Goal: Transaction & Acquisition: Purchase product/service

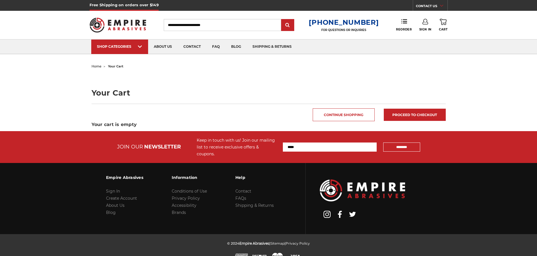
click at [423, 27] on link "Sign In" at bounding box center [425, 25] width 12 height 13
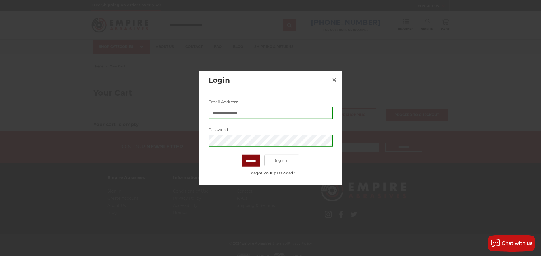
click at [251, 157] on input "*******" at bounding box center [251, 161] width 18 height 12
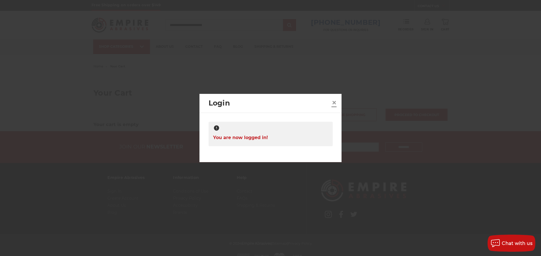
click at [334, 102] on span "×" at bounding box center [334, 102] width 5 height 11
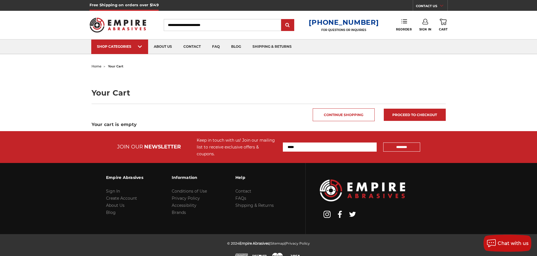
click at [403, 23] on use at bounding box center [404, 21] width 6 height 4
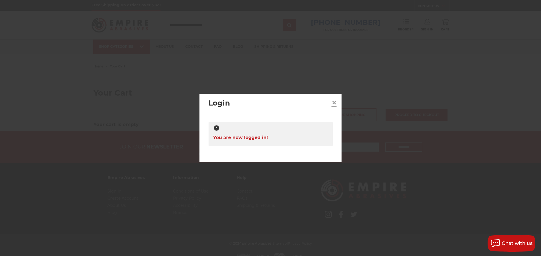
click at [330, 102] on link "×" at bounding box center [334, 102] width 9 height 9
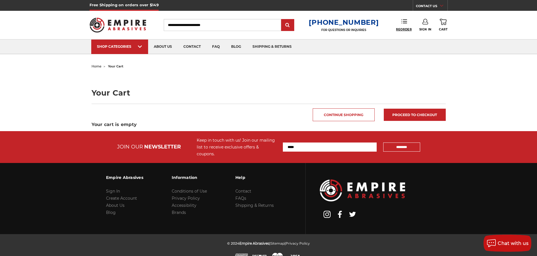
click at [401, 28] on span "Reorder" at bounding box center [404, 30] width 16 height 4
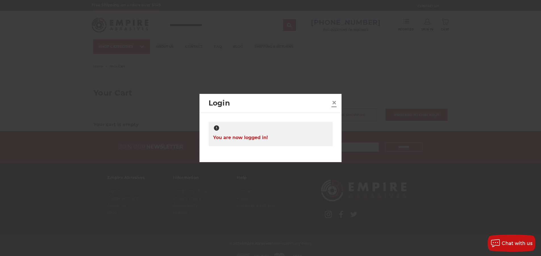
click at [336, 103] on span "×" at bounding box center [334, 102] width 5 height 11
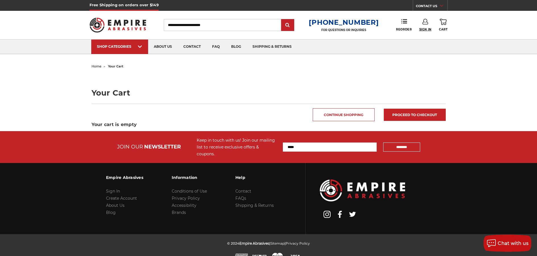
click at [427, 30] on span "Sign In" at bounding box center [425, 30] width 12 height 4
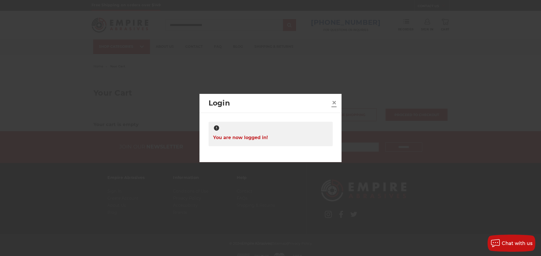
click at [334, 101] on span "×" at bounding box center [334, 102] width 5 height 11
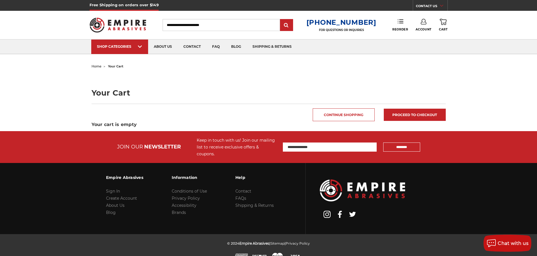
click at [399, 25] on link "Reorder" at bounding box center [400, 25] width 16 height 12
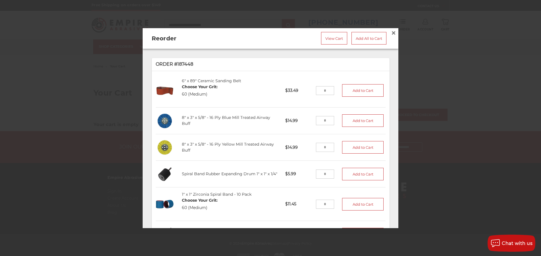
drag, startPoint x: 325, startPoint y: 88, endPoint x: 315, endPoint y: 88, distance: 10.8
click at [316, 88] on input "tel" at bounding box center [325, 90] width 18 height 9
type input "*"
click at [357, 90] on button "Add to Cart" at bounding box center [362, 90] width 41 height 13
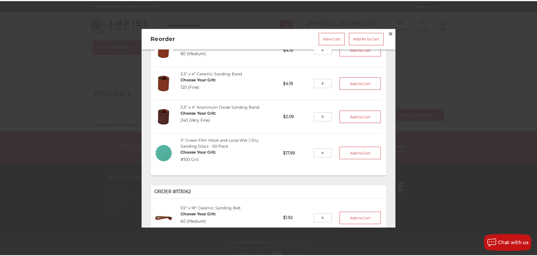
scroll to position [336, 0]
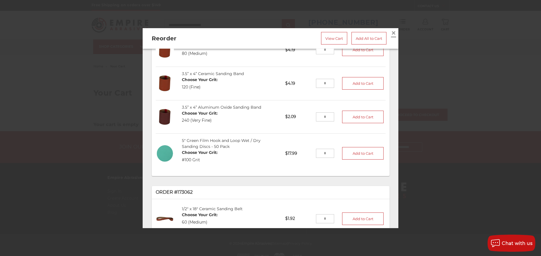
click at [391, 32] on span "×" at bounding box center [393, 32] width 5 height 11
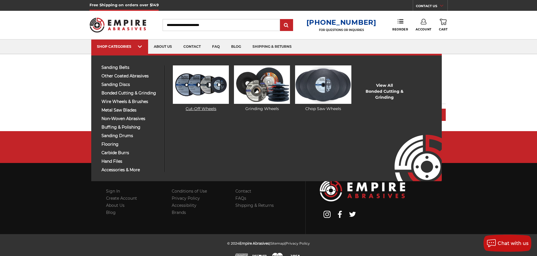
click at [177, 88] on img at bounding box center [201, 84] width 56 height 38
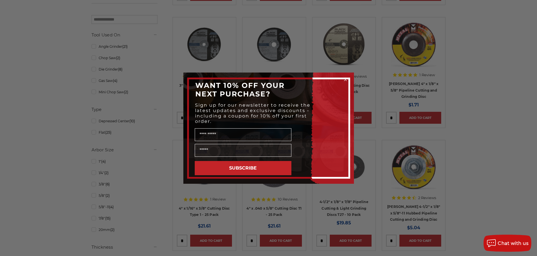
scroll to position [232, 0]
click at [234, 133] on input "Name" at bounding box center [243, 134] width 97 height 13
click at [344, 79] on circle "Close dialog" at bounding box center [344, 79] width 5 height 5
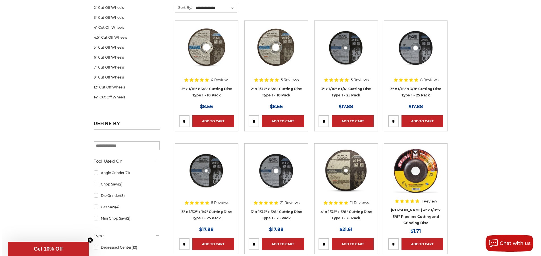
scroll to position [0, 0]
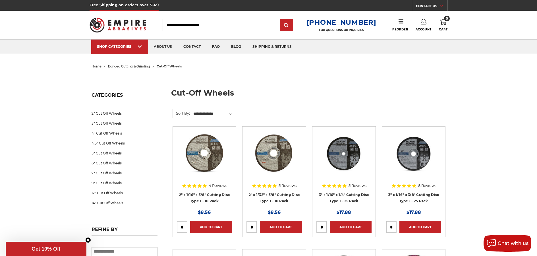
click at [402, 26] on link "Reorder" at bounding box center [400, 25] width 16 height 12
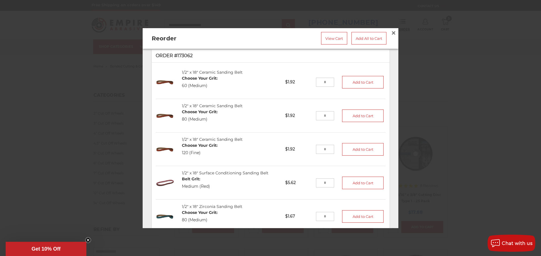
scroll to position [512, 0]
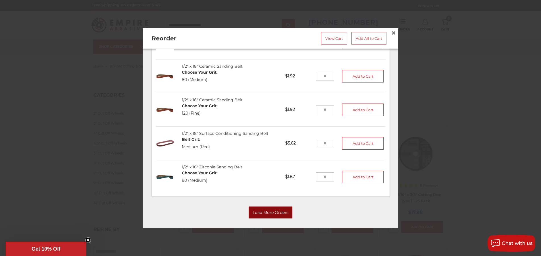
click at [252, 206] on button "Load More Orders" at bounding box center [271, 212] width 44 height 12
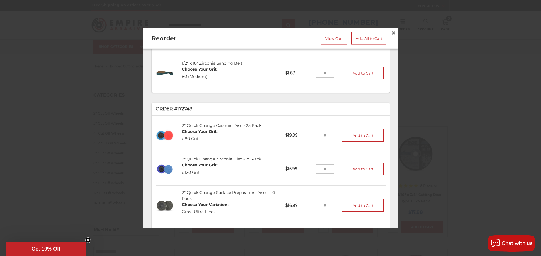
scroll to position [617, 0]
click at [324, 130] on input "tel" at bounding box center [325, 134] width 18 height 9
type input "*"
click at [364, 130] on button "Add to Cart" at bounding box center [362, 134] width 41 height 13
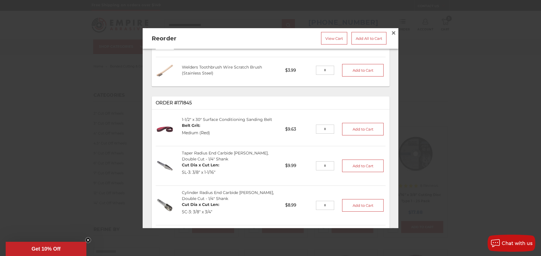
scroll to position [867, 0]
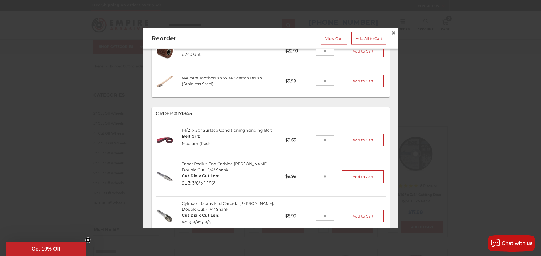
click at [321, 136] on input "tel" at bounding box center [325, 140] width 18 height 9
type input "*"
click at [355, 134] on button "Add to Cart" at bounding box center [362, 140] width 41 height 13
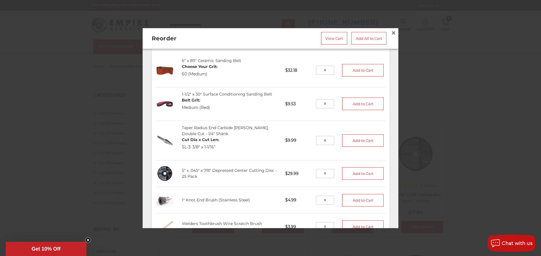
scroll to position [1160, 0]
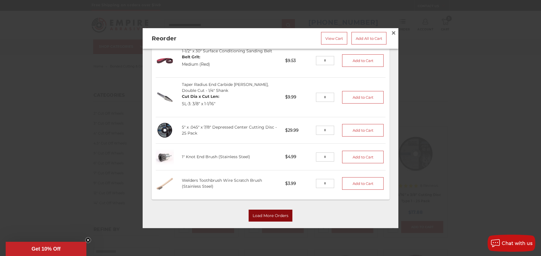
click at [275, 210] on button "Load More Orders" at bounding box center [271, 216] width 44 height 12
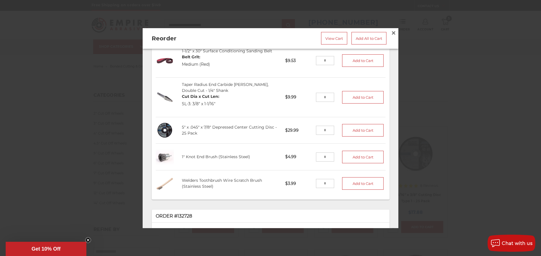
click at [323, 126] on input "tel" at bounding box center [325, 130] width 18 height 9
type input "*"
click at [342, 125] on button "Add to Cart" at bounding box center [362, 130] width 41 height 13
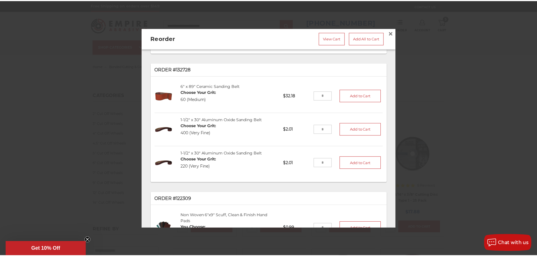
scroll to position [1327, 0]
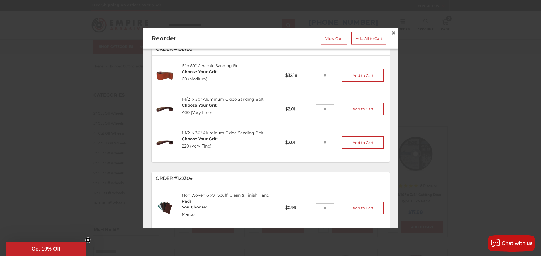
click at [77, 117] on div at bounding box center [270, 128] width 541 height 256
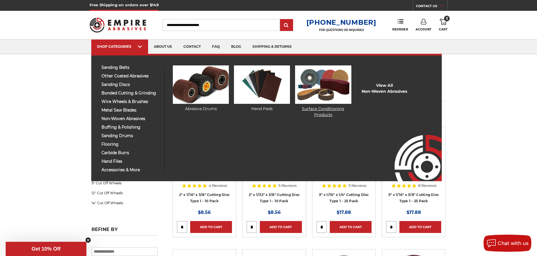
click at [318, 93] on img at bounding box center [323, 84] width 56 height 38
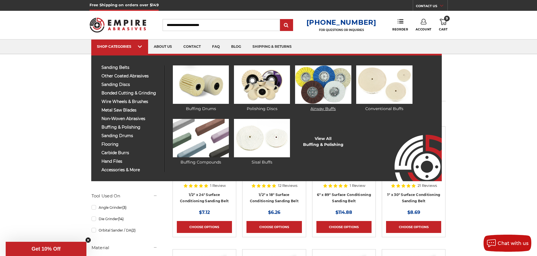
click at [329, 90] on img at bounding box center [323, 84] width 56 height 38
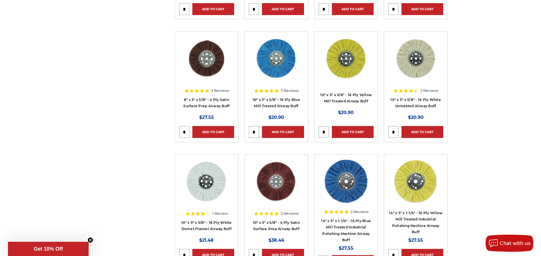
scroll to position [216, 0]
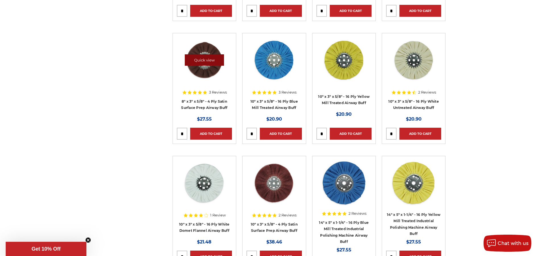
click at [209, 61] on link "Quick view" at bounding box center [204, 59] width 39 height 11
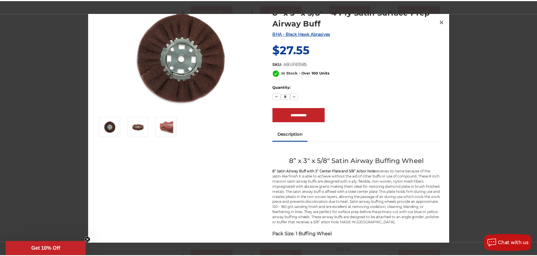
scroll to position [22, 0]
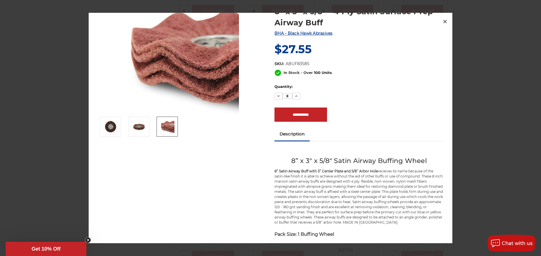
click at [63, 59] on div at bounding box center [270, 128] width 541 height 256
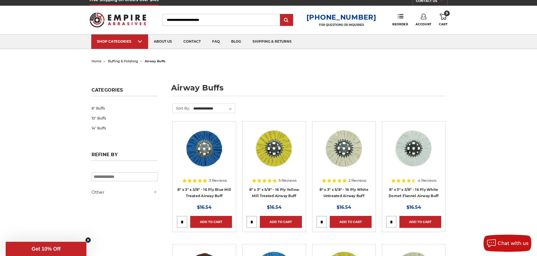
scroll to position [0, 0]
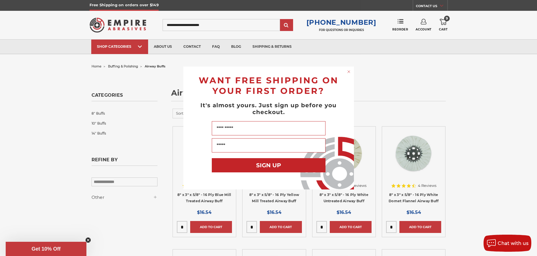
click at [447, 21] on div "Close dialog WANT FREE SHIPPING ON YOUR FIRST ORDER? It's almost yours. Just si…" at bounding box center [268, 128] width 537 height 256
click at [445, 24] on div "Close dialog WANT FREE SHIPPING ON YOUR FIRST ORDER? It's almost yours. Just si…" at bounding box center [268, 128] width 537 height 256
click at [348, 72] on icon "Close dialog" at bounding box center [349, 71] width 2 height 2
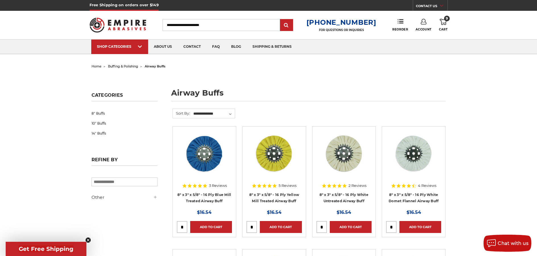
click at [446, 20] on span "9" at bounding box center [447, 19] width 6 height 6
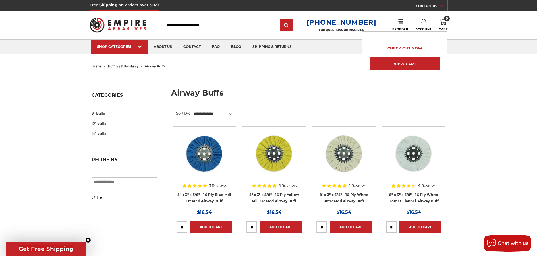
click at [413, 65] on link "View Cart" at bounding box center [405, 63] width 70 height 13
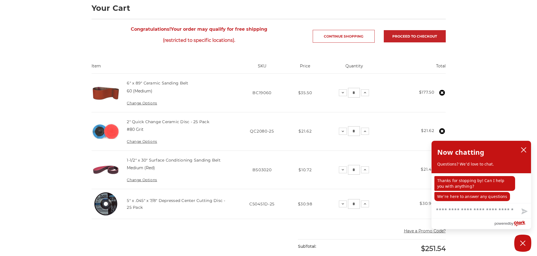
scroll to position [77, 0]
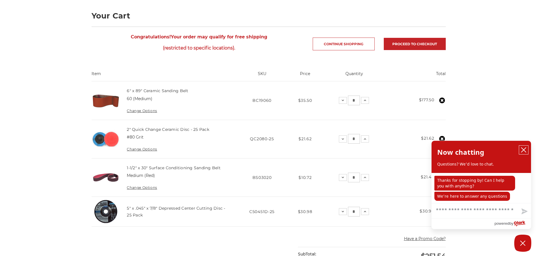
click at [522, 149] on icon "close chatbox" at bounding box center [523, 149] width 5 height 5
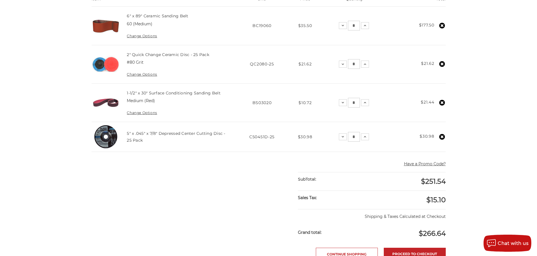
scroll to position [214, 0]
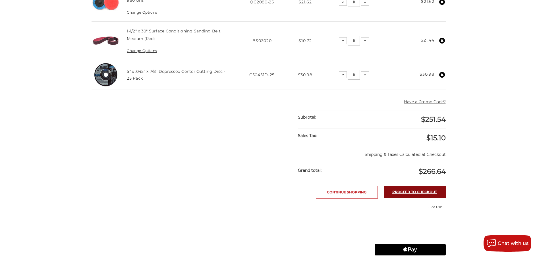
click at [409, 192] on link "Proceed to checkout" at bounding box center [415, 192] width 62 height 12
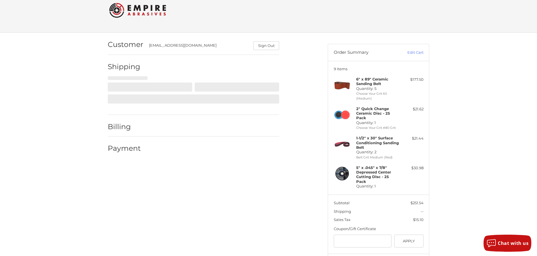
scroll to position [16, 0]
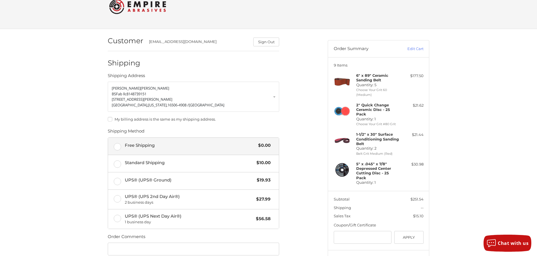
click at [149, 143] on span "Free Shipping" at bounding box center [190, 145] width 131 height 7
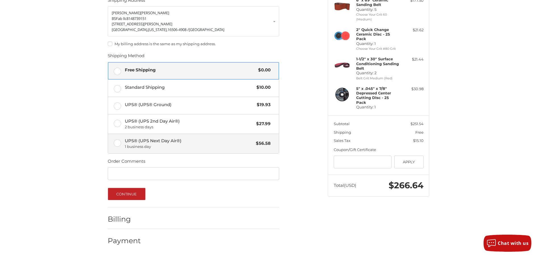
scroll to position [91, 0]
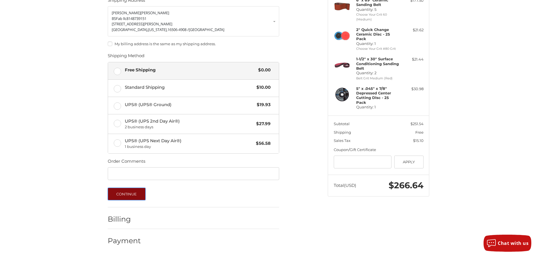
click at [137, 190] on button "Continue" at bounding box center [127, 194] width 38 height 13
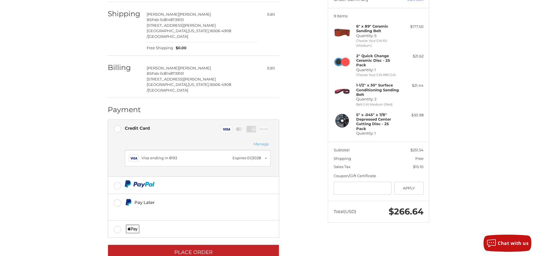
scroll to position [70, 0]
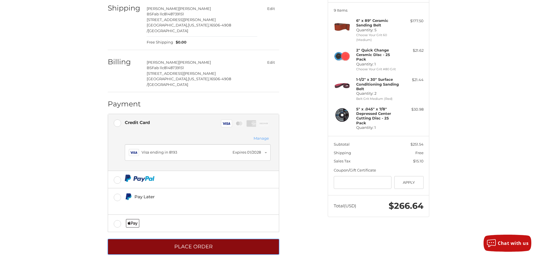
click at [203, 239] on button "Place Order" at bounding box center [193, 247] width 171 height 16
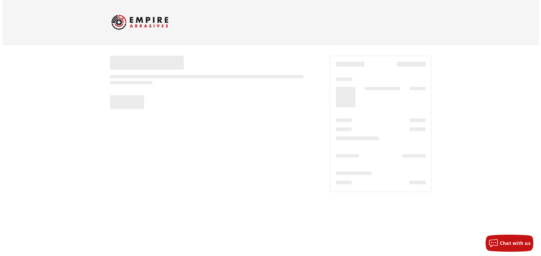
scroll to position [0, 0]
